Goal: Navigation & Orientation: Find specific page/section

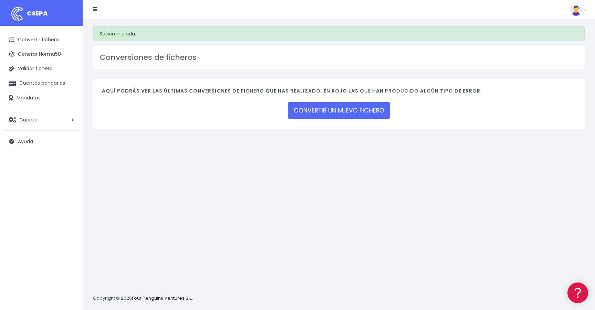
click at [580, 11] on img at bounding box center [576, 9] width 12 height 12
click at [563, 73] on link "Ayuda" at bounding box center [562, 75] width 48 height 13
click at [96, 4] on link at bounding box center [95, 10] width 4 height 14
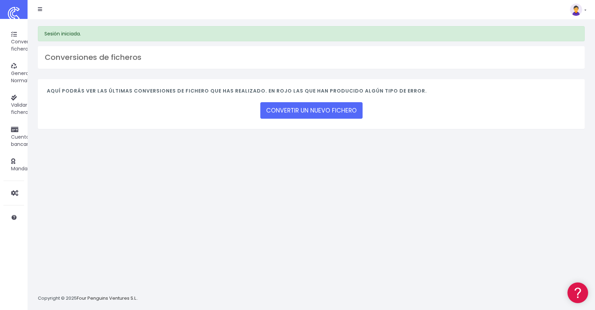
click at [41, 10] on icon at bounding box center [40, 9] width 4 height 5
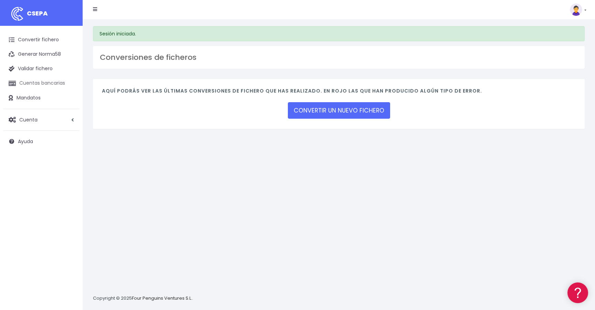
click at [46, 86] on link "Cuentas bancarias" at bounding box center [41, 83] width 76 height 14
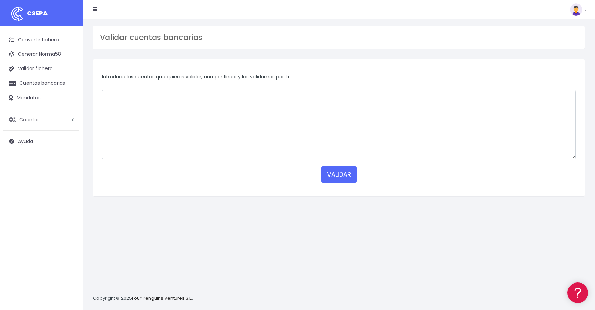
click at [54, 118] on link "Cuenta" at bounding box center [41, 120] width 76 height 14
click at [441, 4] on div "Suscripción Facturación API Ayuda Salir" at bounding box center [334, 10] width 493 height 14
click at [350, 39] on h3 "Convalidare i conti bancari" at bounding box center [339, 37] width 478 height 9
click at [39, 42] on font "Converti file" at bounding box center [32, 39] width 29 height 7
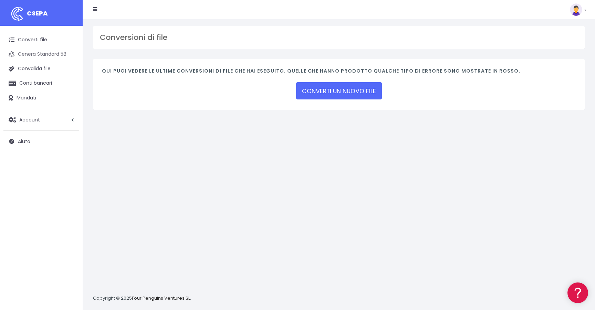
click at [44, 50] on link "Genera Standard 58" at bounding box center [41, 54] width 76 height 14
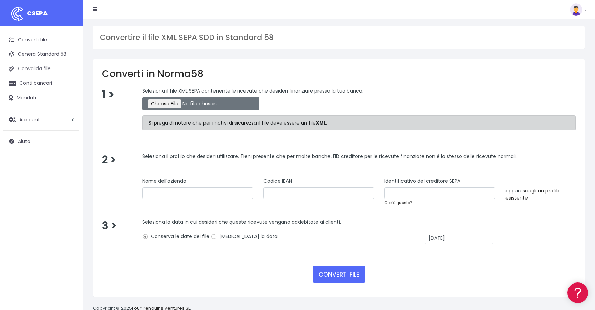
click at [39, 71] on font "Convalida file" at bounding box center [34, 68] width 33 height 7
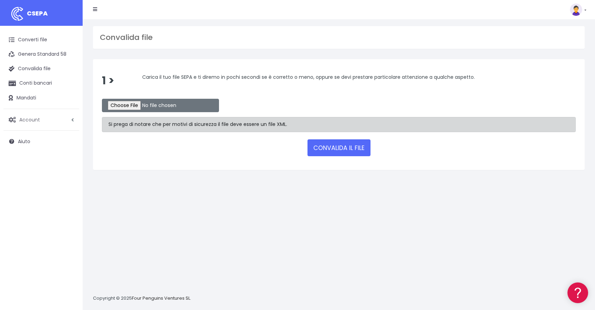
click at [32, 120] on font "Account" at bounding box center [29, 119] width 21 height 7
click at [27, 140] on link "Profili" at bounding box center [45, 136] width 68 height 12
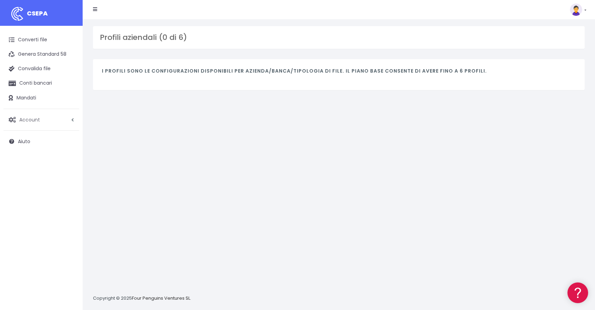
click at [31, 117] on font "Account" at bounding box center [29, 119] width 21 height 7
click at [39, 152] on link "Sottoscrizione" at bounding box center [45, 149] width 68 height 12
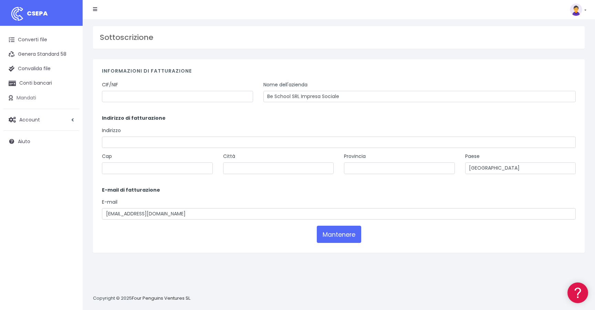
click at [34, 99] on font "Mandati" at bounding box center [27, 97] width 20 height 7
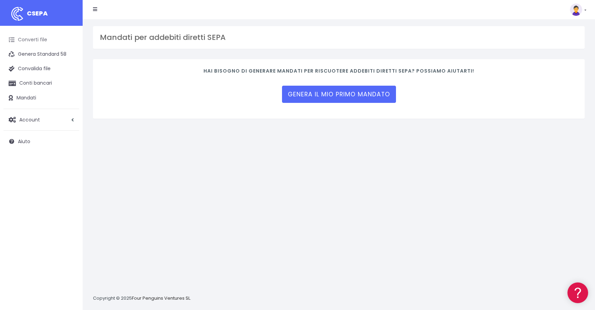
click at [45, 42] on font "Converti file" at bounding box center [32, 39] width 29 height 7
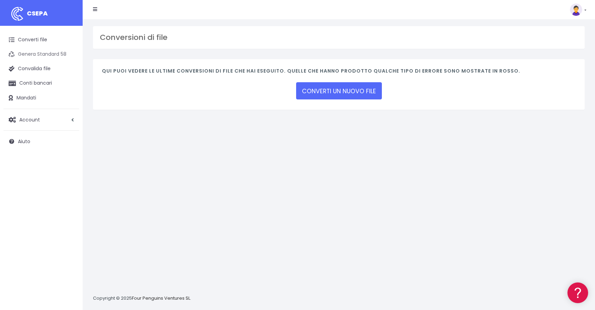
click at [45, 56] on font "Genera Standard 58" at bounding box center [42, 54] width 49 height 7
